Goal: Information Seeking & Learning: Learn about a topic

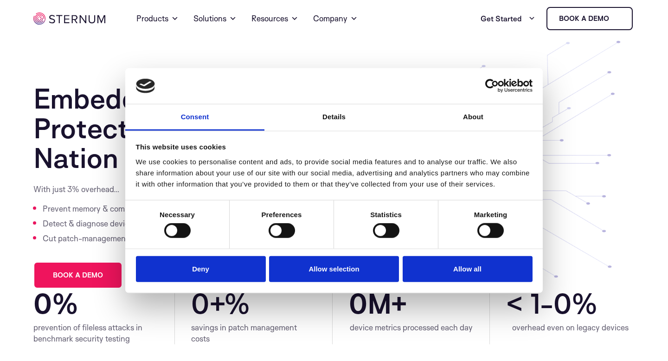
click at [438, 269] on button "Allow all" at bounding box center [467, 268] width 130 height 26
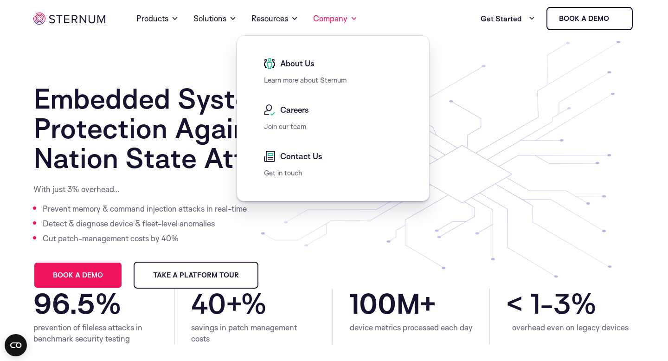
click at [306, 57] on section "About Us Learn more about Sternum" at bounding box center [333, 72] width 166 height 46
click at [302, 64] on span "About Us" at bounding box center [296, 63] width 37 height 11
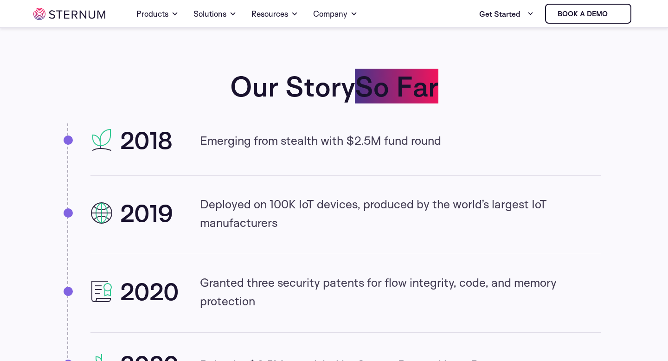
scroll to position [795, 0]
